Goal: Task Accomplishment & Management: Complete application form

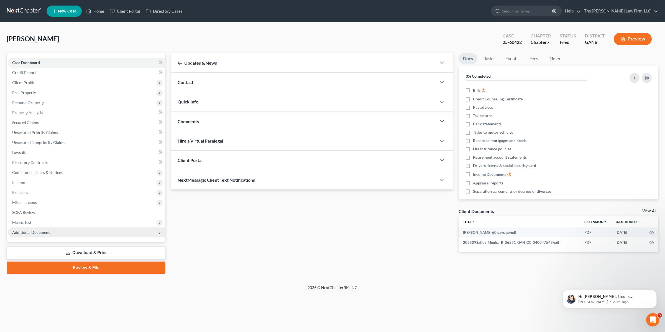
click at [37, 233] on span "Additional Documents" at bounding box center [31, 232] width 39 height 5
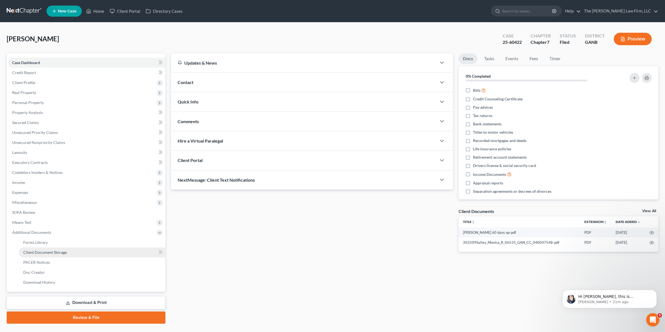
click at [50, 252] on span "Client Document Storage" at bounding box center [45, 252] width 44 height 5
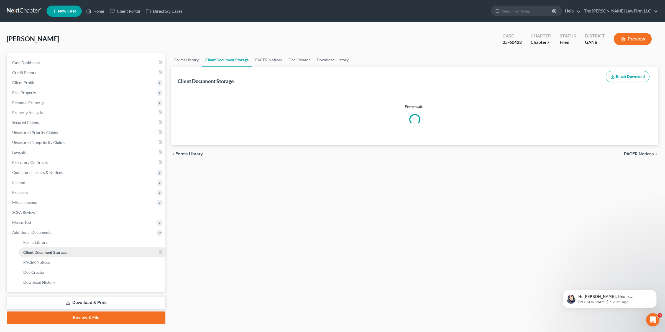
select select "5"
select select "35"
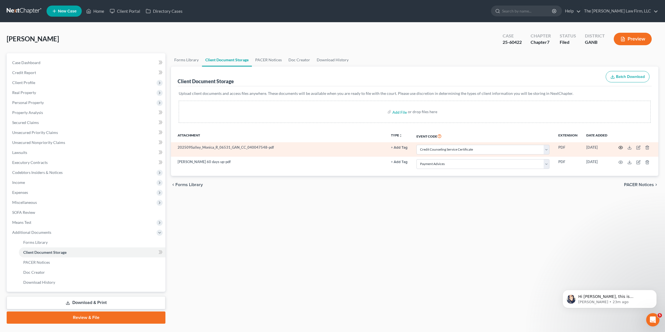
click at [621, 146] on icon "button" at bounding box center [621, 147] width 4 height 4
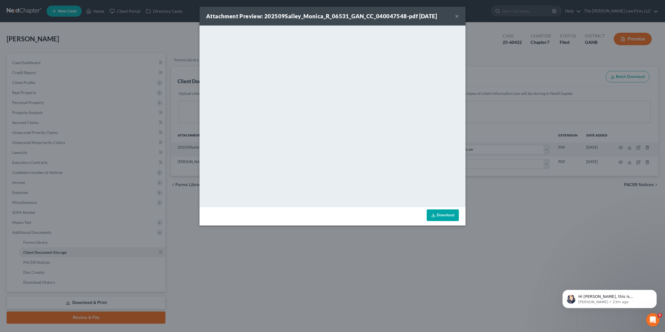
click at [458, 16] on button "×" at bounding box center [457, 16] width 4 height 7
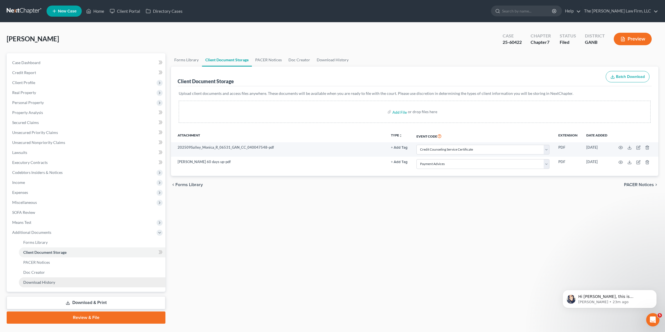
click at [52, 283] on span "Download History" at bounding box center [39, 282] width 32 height 5
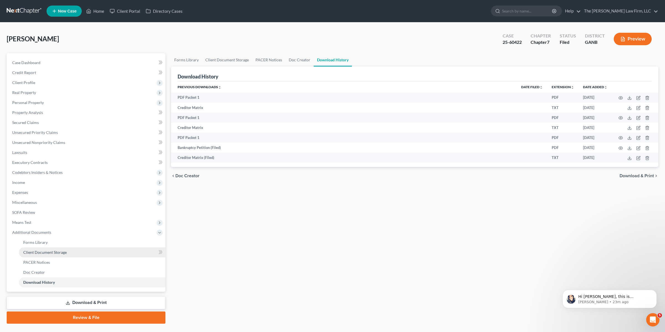
click at [47, 254] on link "Client Document Storage" at bounding box center [92, 252] width 147 height 10
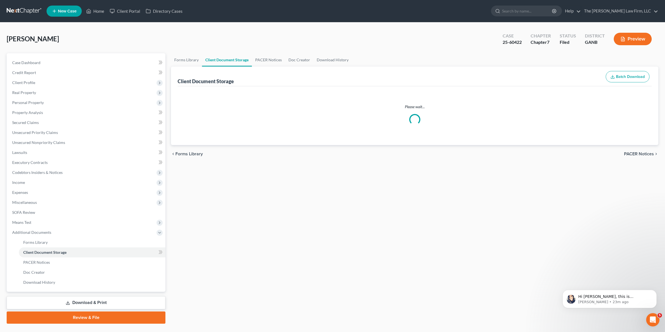
select select "5"
select select "35"
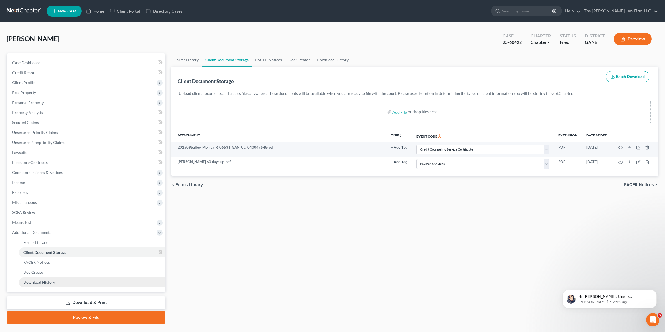
click at [46, 281] on span "Download History" at bounding box center [39, 282] width 32 height 5
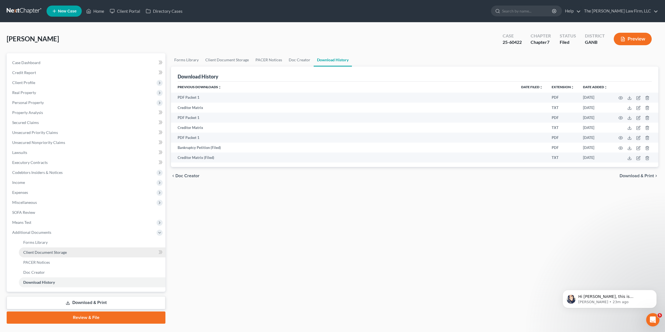
click at [47, 251] on span "Client Document Storage" at bounding box center [45, 252] width 44 height 5
select select "5"
select select "35"
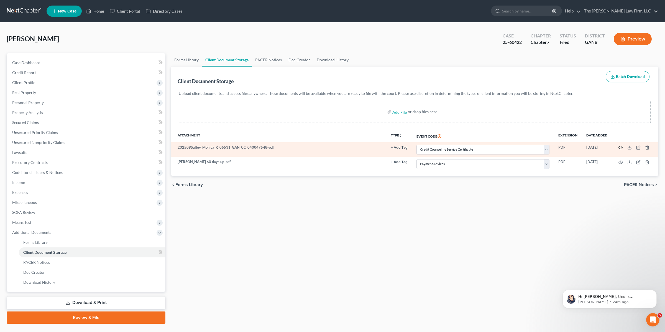
click at [621, 148] on circle "button" at bounding box center [621, 147] width 1 height 1
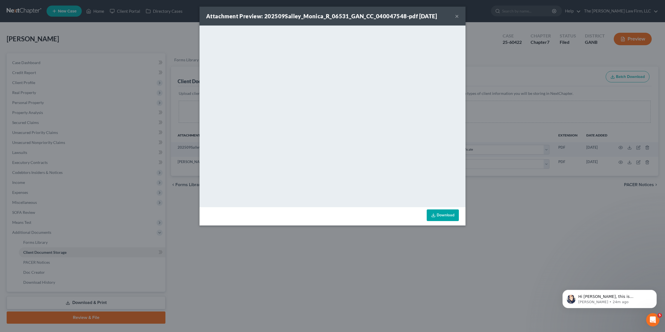
click at [458, 16] on button "×" at bounding box center [457, 16] width 4 height 7
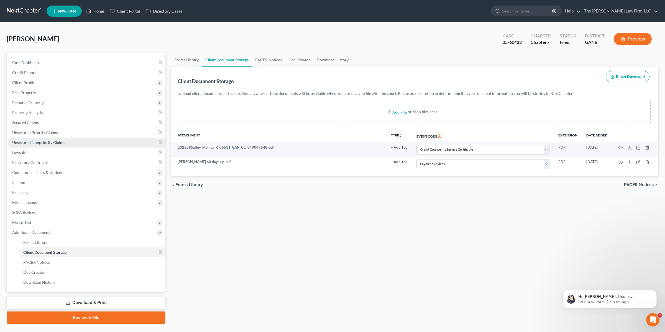
click at [72, 143] on link "Unsecured Nonpriority Claims" at bounding box center [87, 143] width 158 height 10
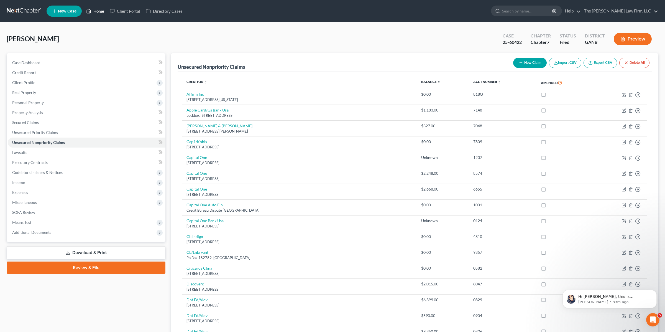
click at [97, 12] on link "Home" at bounding box center [95, 11] width 24 height 10
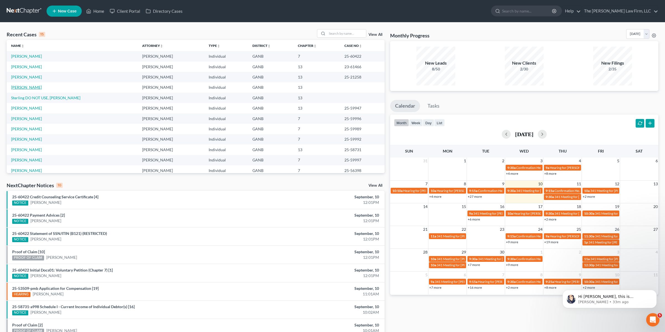
click at [25, 87] on link "Sterling, Darlene" at bounding box center [26, 87] width 31 height 5
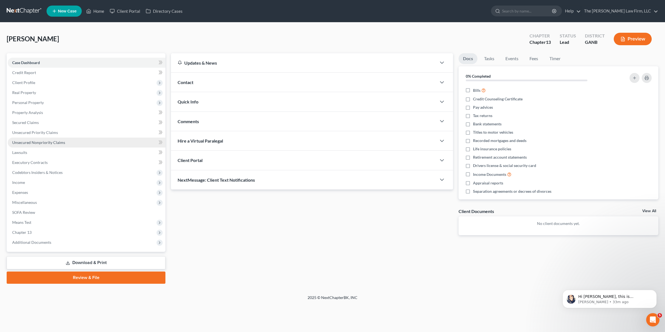
click at [43, 144] on span "Unsecured Nonpriority Claims" at bounding box center [38, 142] width 53 height 5
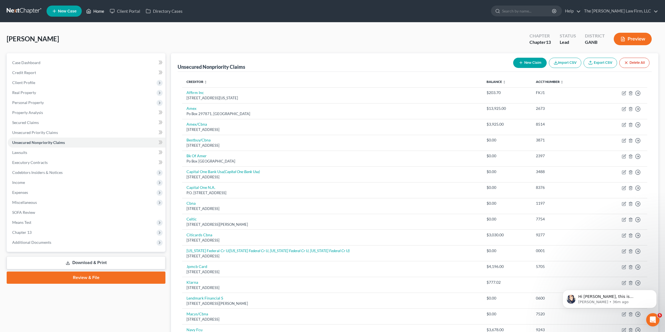
click at [101, 11] on link "Home" at bounding box center [95, 11] width 24 height 10
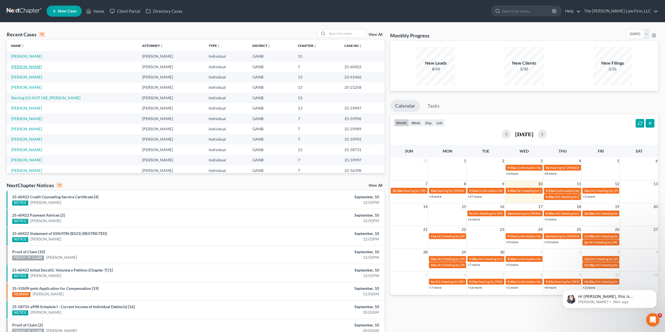
click at [25, 66] on link "Salley, Monica" at bounding box center [26, 66] width 31 height 5
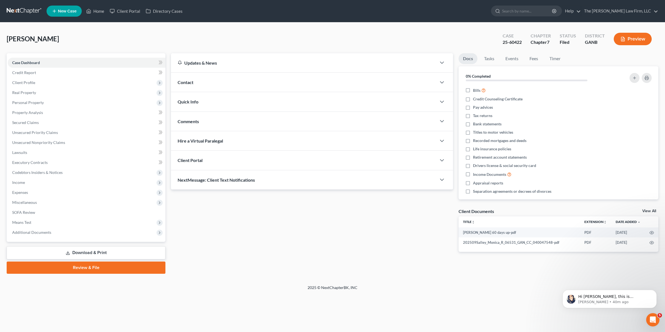
click at [84, 269] on link "Review & File" at bounding box center [86, 267] width 159 height 12
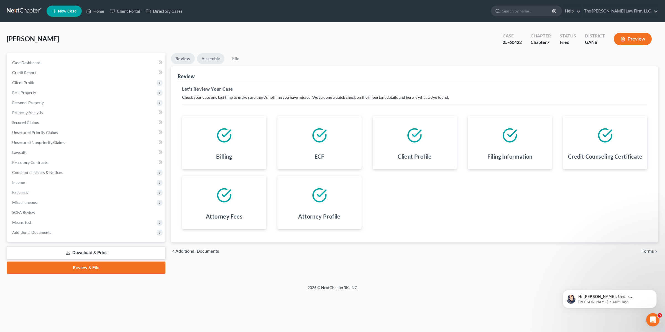
click at [214, 63] on link "Assemble" at bounding box center [210, 58] width 27 height 11
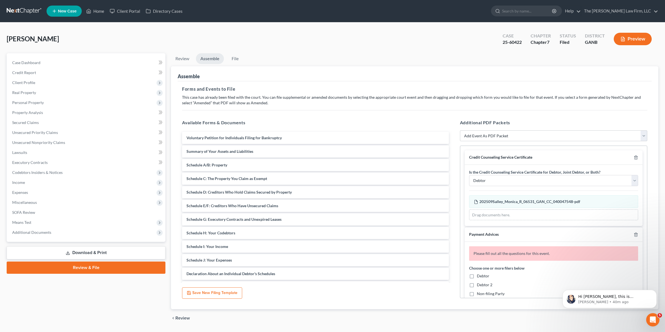
click at [77, 251] on link "Download & Print" at bounding box center [86, 252] width 159 height 13
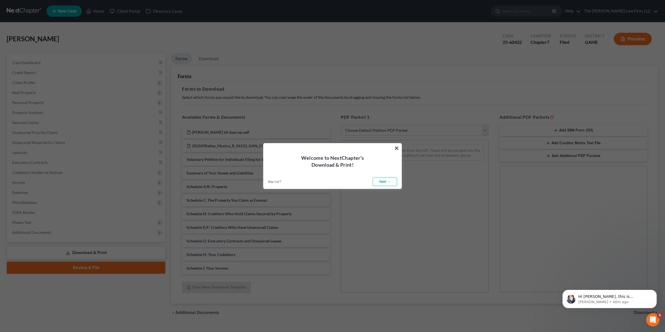
drag, startPoint x: 397, startPoint y: 146, endPoint x: 394, endPoint y: 143, distance: 4.3
click at [397, 146] on button "×" at bounding box center [396, 148] width 5 height 9
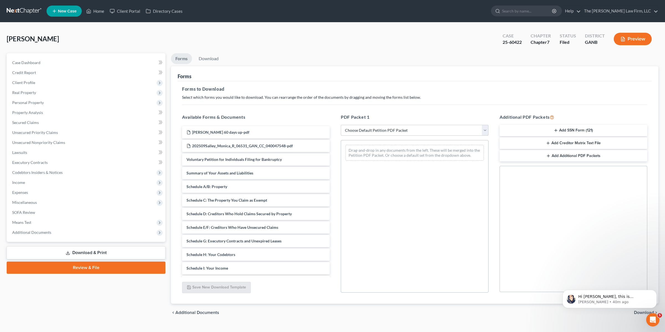
click at [379, 130] on select "Choose Default Petition PDF Packet Complete Bankruptcy Petition (all forms and …" at bounding box center [415, 130] width 148 height 11
select select "2"
click at [341, 125] on select "Choose Default Petition PDF Packet Complete Bankruptcy Petition (all forms and …" at bounding box center [415, 130] width 148 height 11
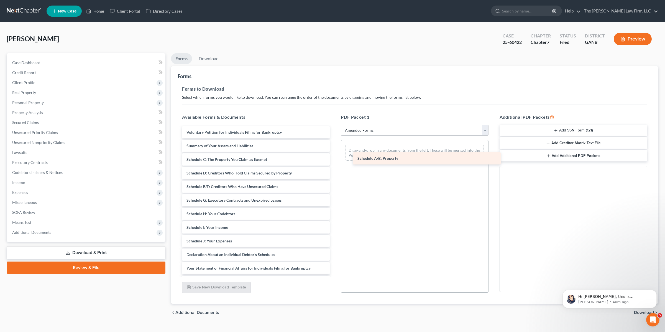
drag, startPoint x: 214, startPoint y: 161, endPoint x: 385, endPoint y: 160, distance: 170.8
click at [334, 160] on div "Schedule A/B: Property Voluntary Petition for Individuals Filing for Bankruptcy…" at bounding box center [256, 243] width 157 height 235
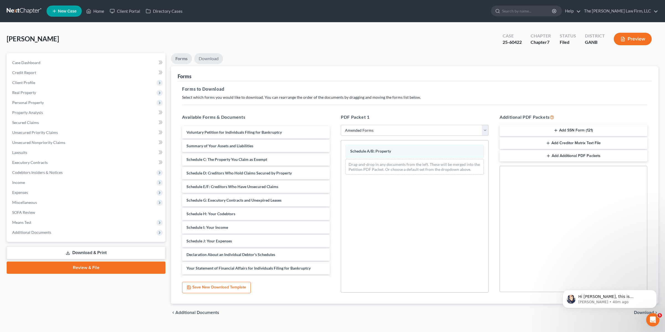
click at [207, 60] on link "Download" at bounding box center [208, 58] width 29 height 11
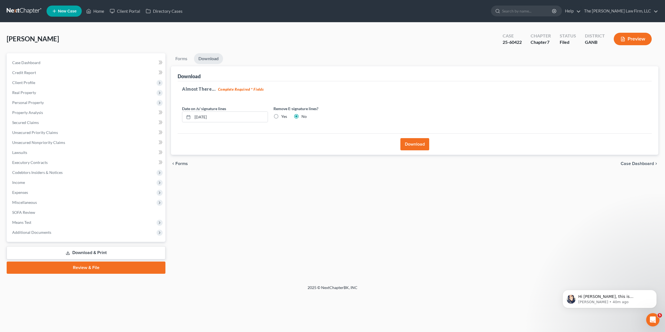
click at [419, 143] on button "Download" at bounding box center [415, 144] width 29 height 12
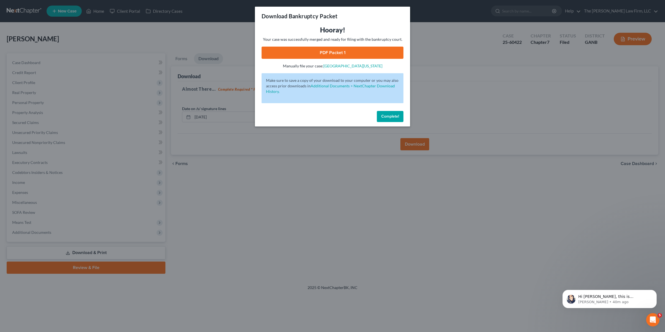
click at [312, 51] on link "PDF Packet 1" at bounding box center [333, 53] width 142 height 12
click at [386, 114] on span "Complete!" at bounding box center [391, 116] width 18 height 5
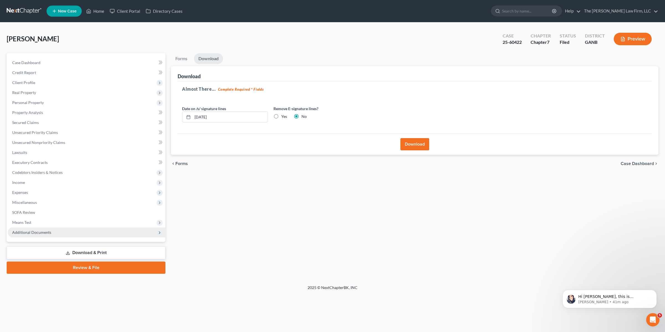
click at [24, 231] on span "Additional Documents" at bounding box center [31, 232] width 39 height 5
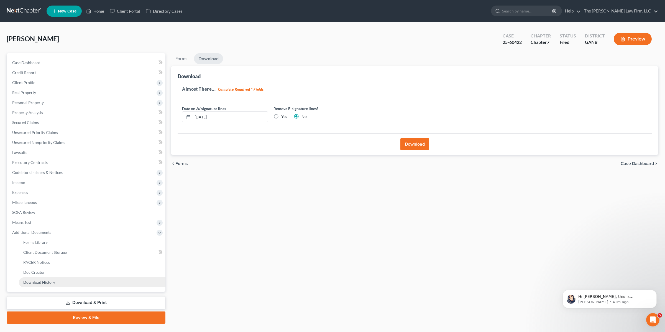
click at [43, 280] on span "Download History" at bounding box center [39, 282] width 32 height 5
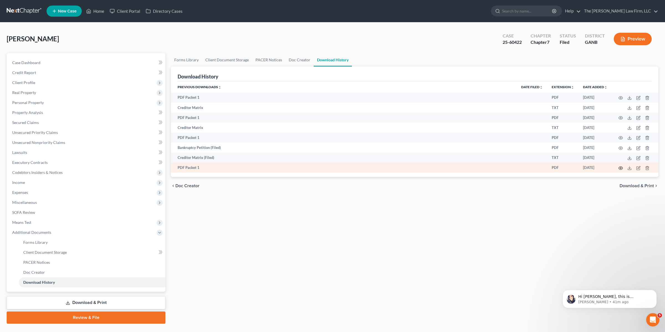
click at [621, 168] on icon "button" at bounding box center [621, 168] width 4 height 4
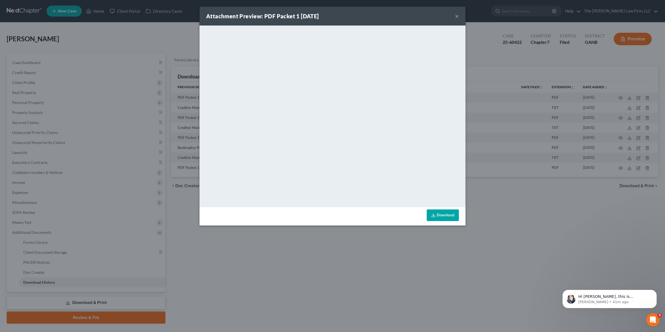
click at [458, 17] on button "×" at bounding box center [457, 16] width 4 height 7
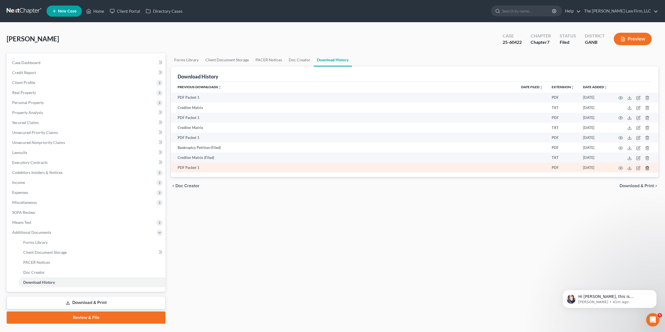
click at [648, 168] on line "button" at bounding box center [648, 168] width 0 height 1
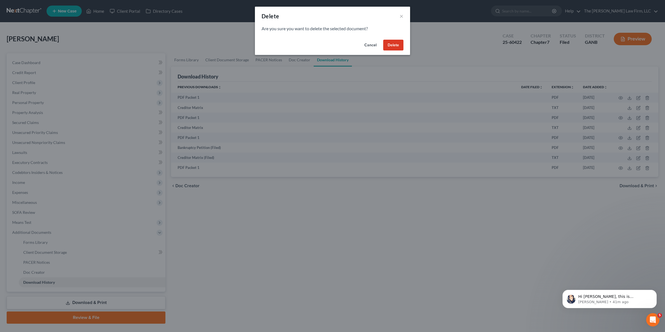
click at [398, 47] on button "Delete" at bounding box center [393, 45] width 20 height 11
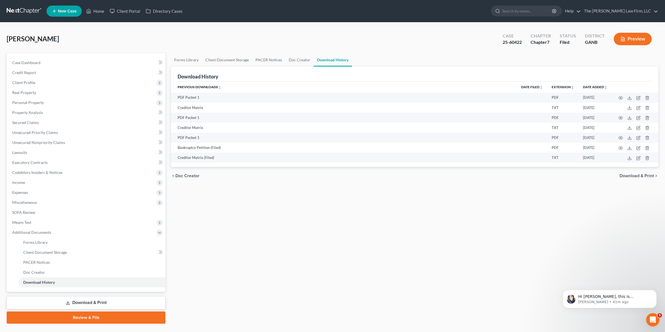
click at [88, 318] on link "Review & File" at bounding box center [86, 317] width 159 height 12
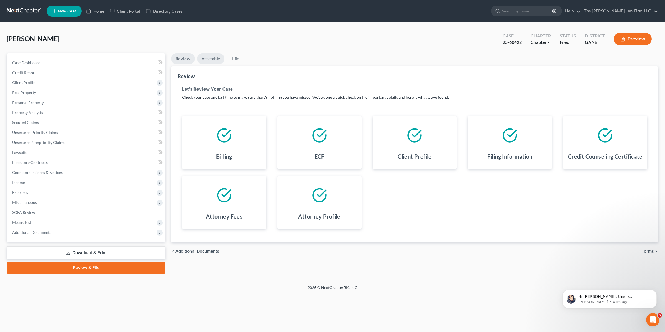
click at [215, 59] on link "Assemble" at bounding box center [210, 58] width 27 height 11
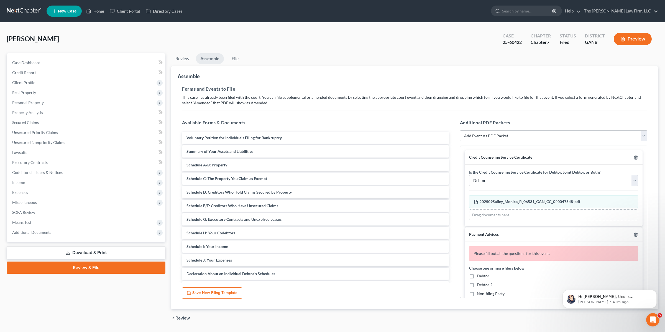
click at [475, 137] on select "Add Event As PDF Packet 02-Application to Pay Filing Fee in Installments Amende…" at bounding box center [553, 135] width 187 height 11
select select "2"
click at [460, 130] on select "Add Event As PDF Packet 02-Application to Pay Filing Fee in Installments Amende…" at bounding box center [553, 135] width 187 height 11
select select
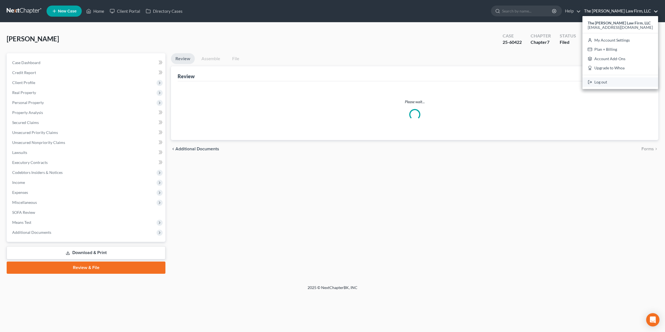
click at [614, 81] on link "Log out" at bounding box center [621, 81] width 76 height 9
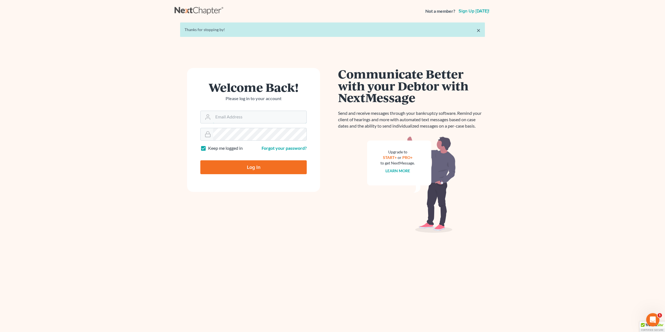
type input "[PERSON_NAME][EMAIL_ADDRESS][DOMAIN_NAME]"
click at [237, 161] on input "Log In" at bounding box center [253, 167] width 106 height 14
type input "Thinking..."
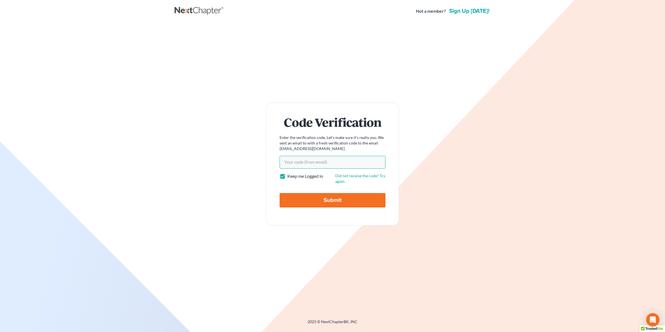
click at [311, 164] on input "Your code(from email)" at bounding box center [333, 162] width 106 height 13
paste input "86ecf1"
type input "86ecf1"
click at [280, 193] on input "Submit" at bounding box center [333, 200] width 106 height 14
type input "Thinking..."
